Goal: Task Accomplishment & Management: Manage account settings

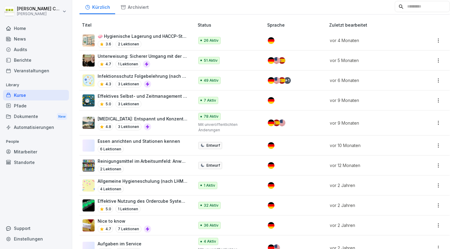
scroll to position [59, 0]
click at [435, 144] on html "Andre Cardell Alex Kitchen Home News Audits Berichte Veranstaltungen Library Ku…" at bounding box center [228, 124] width 457 height 249
click at [162, 139] on html "Andre Cardell Alex Kitchen Home News Audits Berichte Veranstaltungen Library Ku…" at bounding box center [228, 124] width 457 height 249
click at [159, 139] on p "Essen anrichten und Stationen kennen" at bounding box center [139, 141] width 83 height 6
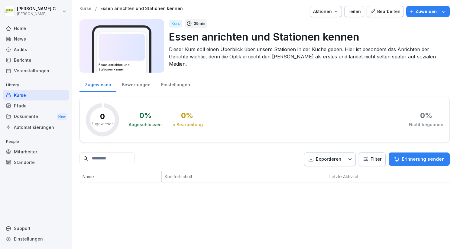
click at [424, 12] on p "Zuweisen" at bounding box center [426, 11] width 21 height 7
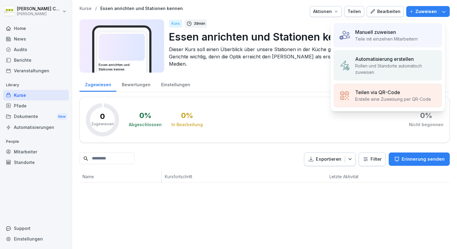
click at [386, 41] on p "Teile mit einzelnen Mitarbeitern" at bounding box center [386, 39] width 63 height 6
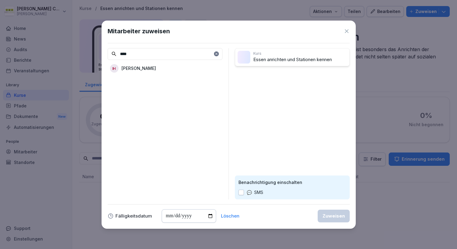
type input "****"
click at [156, 69] on p "[PERSON_NAME]" at bounding box center [139, 68] width 34 height 6
click at [327, 214] on div "Zuweisen" at bounding box center [334, 216] width 22 height 7
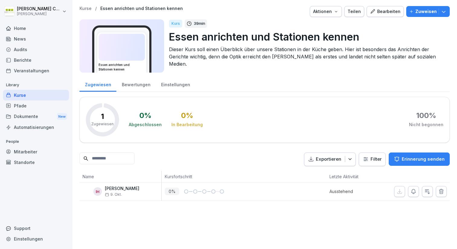
click at [22, 32] on div "Home" at bounding box center [36, 28] width 66 height 11
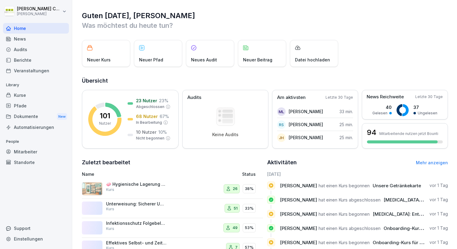
click at [24, 41] on div "News" at bounding box center [36, 39] width 66 height 11
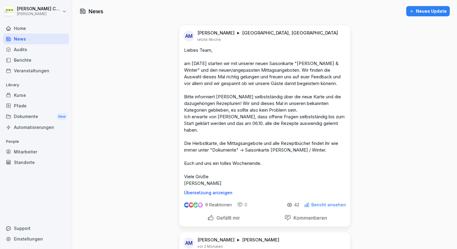
click at [19, 94] on div "Kurse" at bounding box center [36, 95] width 66 height 11
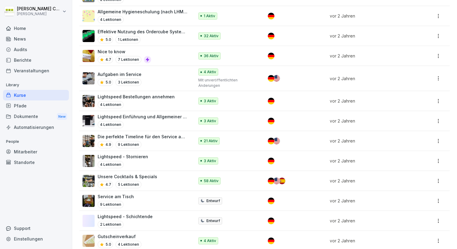
scroll to position [228, 0]
click at [21, 106] on div "Pfade" at bounding box center [36, 105] width 66 height 11
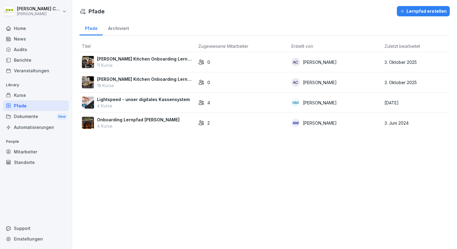
click at [22, 95] on div "Kurse" at bounding box center [36, 95] width 66 height 11
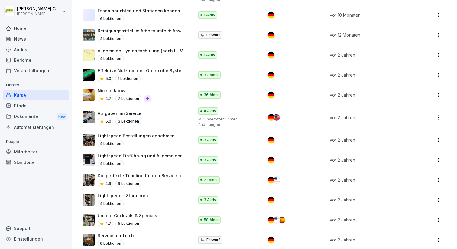
scroll to position [179, 0]
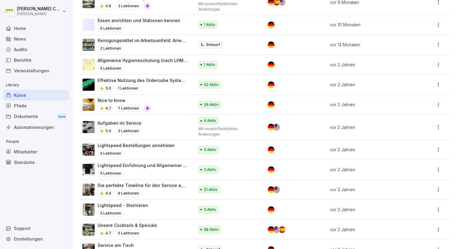
click at [24, 149] on div "Mitarbeiter" at bounding box center [36, 151] width 66 height 11
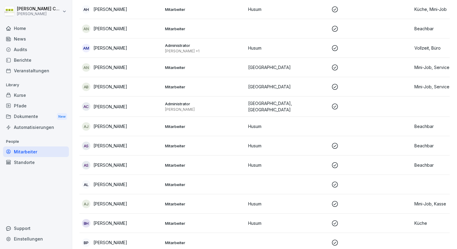
scroll to position [90, 0]
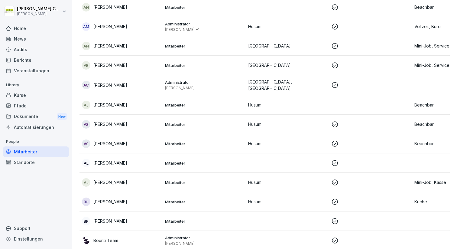
click at [110, 84] on p "[PERSON_NAME]" at bounding box center [110, 85] width 34 height 6
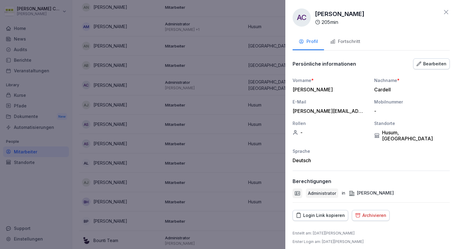
click at [354, 39] on div "Fortschritt" at bounding box center [345, 41] width 30 height 7
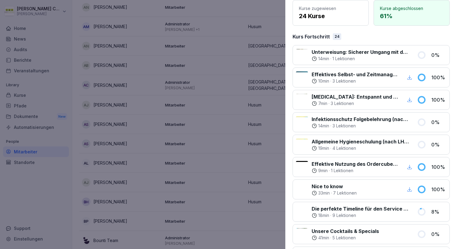
scroll to position [0, 0]
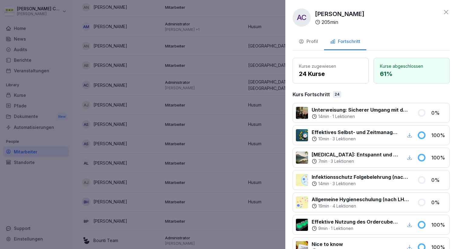
click at [443, 10] on icon at bounding box center [446, 11] width 7 height 7
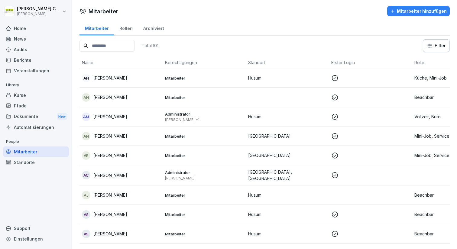
click at [108, 46] on input at bounding box center [107, 46] width 55 height 12
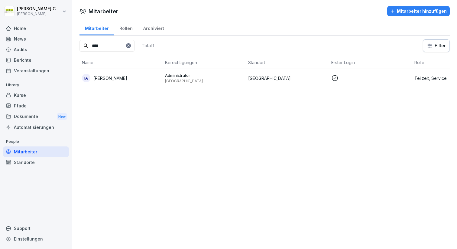
click at [104, 76] on p "[PERSON_NAME]" at bounding box center [110, 78] width 34 height 6
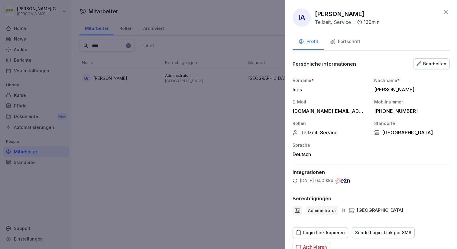
click at [355, 38] on div "Fortschritt" at bounding box center [345, 41] width 30 height 7
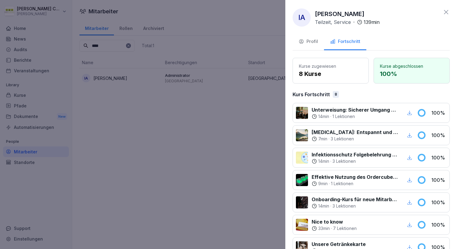
click at [443, 12] on icon at bounding box center [446, 11] width 7 height 7
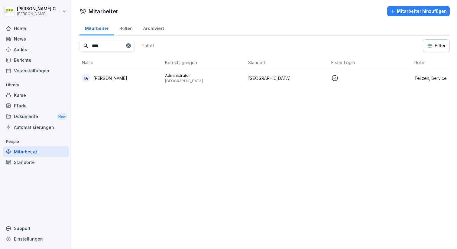
click at [101, 48] on input "****" at bounding box center [107, 46] width 55 height 12
type input "****"
click at [115, 78] on p "[PERSON_NAME]" at bounding box center [110, 78] width 34 height 6
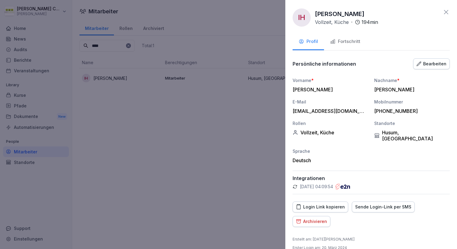
click at [444, 11] on icon at bounding box center [446, 12] width 4 height 4
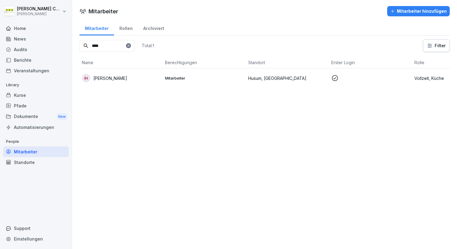
click at [17, 29] on div "Home" at bounding box center [36, 28] width 66 height 11
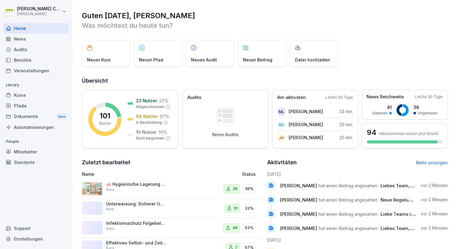
click at [144, 25] on p "Was möchtest du heute tun?" at bounding box center [265, 26] width 366 height 10
click at [20, 148] on div "Mitarbeiter" at bounding box center [36, 151] width 66 height 11
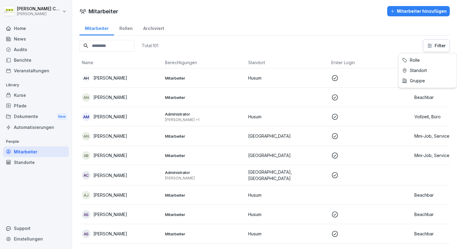
click at [430, 46] on html "[PERSON_NAME] Alex Kitchen Home News Audits Berichte Veranstaltungen Library Ku…" at bounding box center [228, 124] width 457 height 249
click at [385, 35] on html "[PERSON_NAME] Alex Kitchen Home News Audits Berichte Veranstaltungen Library Ku…" at bounding box center [228, 124] width 457 height 249
